Goal: Information Seeking & Learning: Learn about a topic

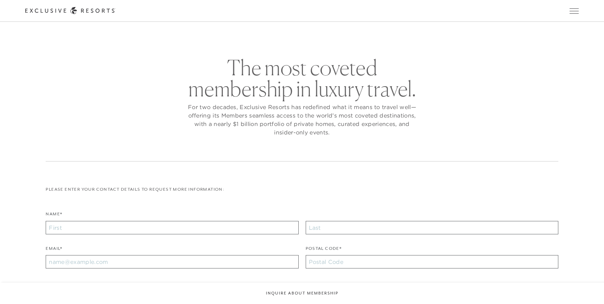
checkbox input "false"
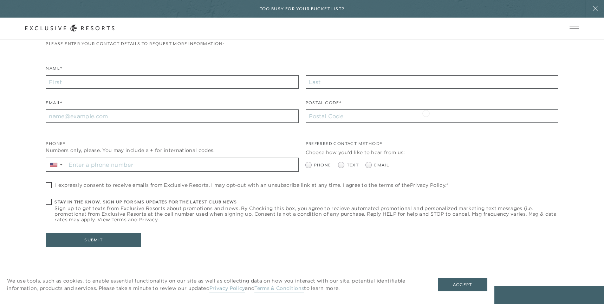
scroll to position [265, 0]
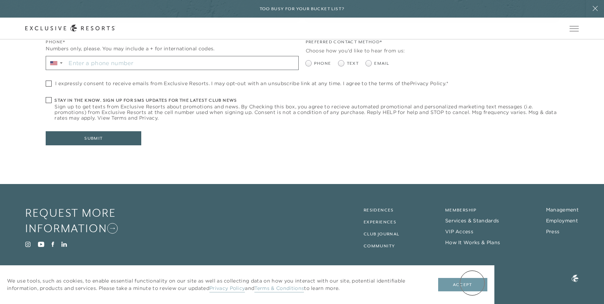
click at [473, 282] on button "Accept" at bounding box center [462, 284] width 49 height 13
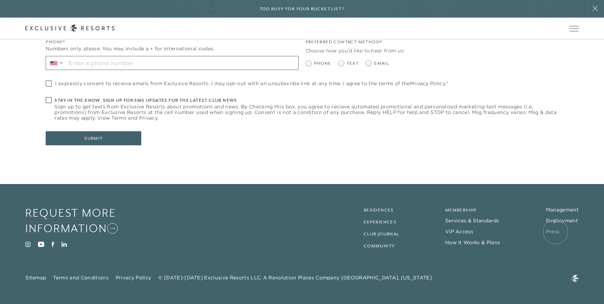
click at [556, 231] on link "Press" at bounding box center [553, 231] width 14 height 6
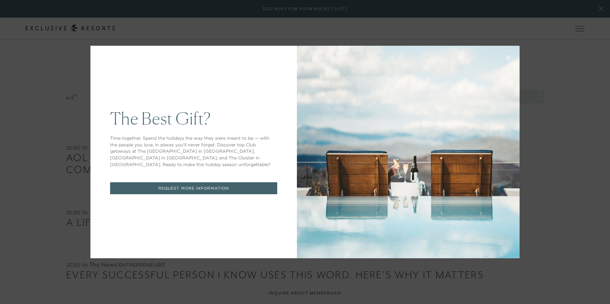
click at [506, 58] on icon at bounding box center [508, 58] width 5 height 5
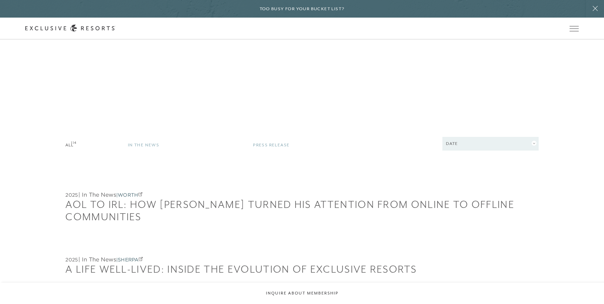
scroll to position [1354, 0]
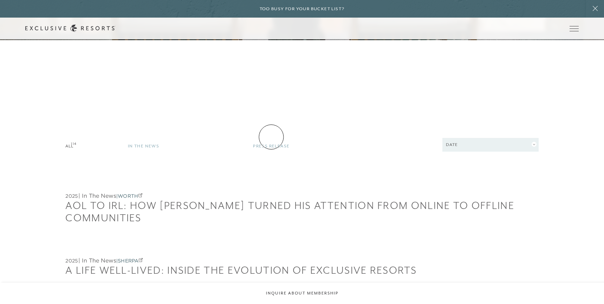
click at [271, 138] on link "Press Release 114" at bounding box center [311, 144] width 116 height 12
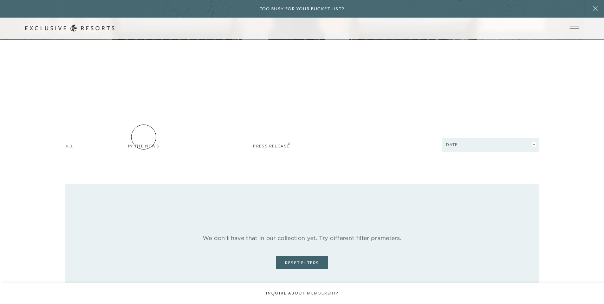
click at [144, 138] on link "In The News 0" at bounding box center [186, 144] width 116 height 12
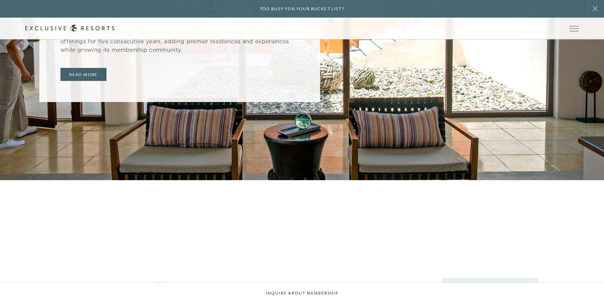
scroll to position [1213, 0]
click at [0, 0] on link "Community" at bounding box center [0, 0] width 0 height 0
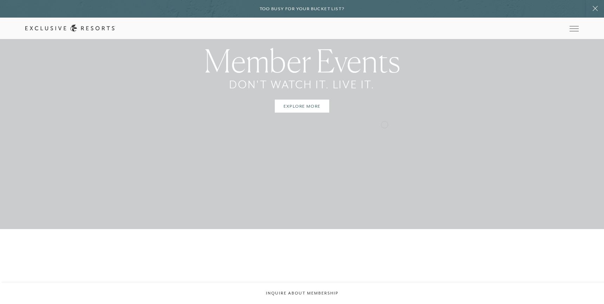
scroll to position [1273, 0]
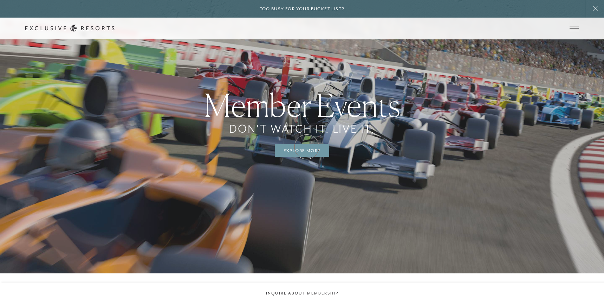
click at [307, 147] on link "Explore More" at bounding box center [302, 150] width 55 height 13
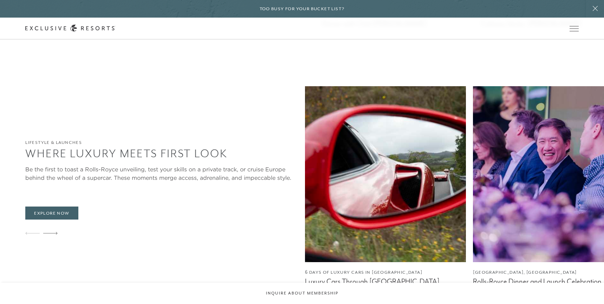
scroll to position [1388, 0]
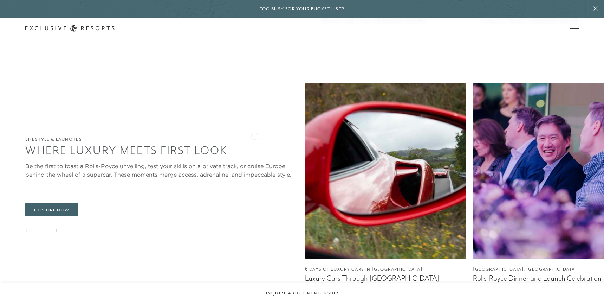
click at [305, 130] on img at bounding box center [385, 171] width 161 height 176
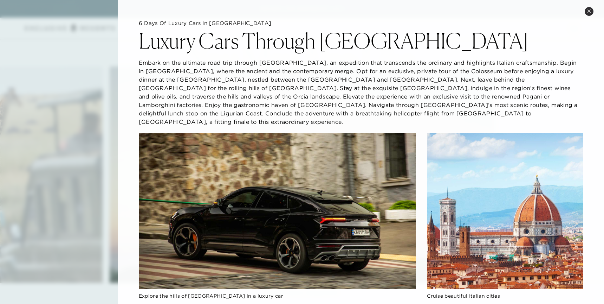
scroll to position [1, 0]
